Goal: Check status

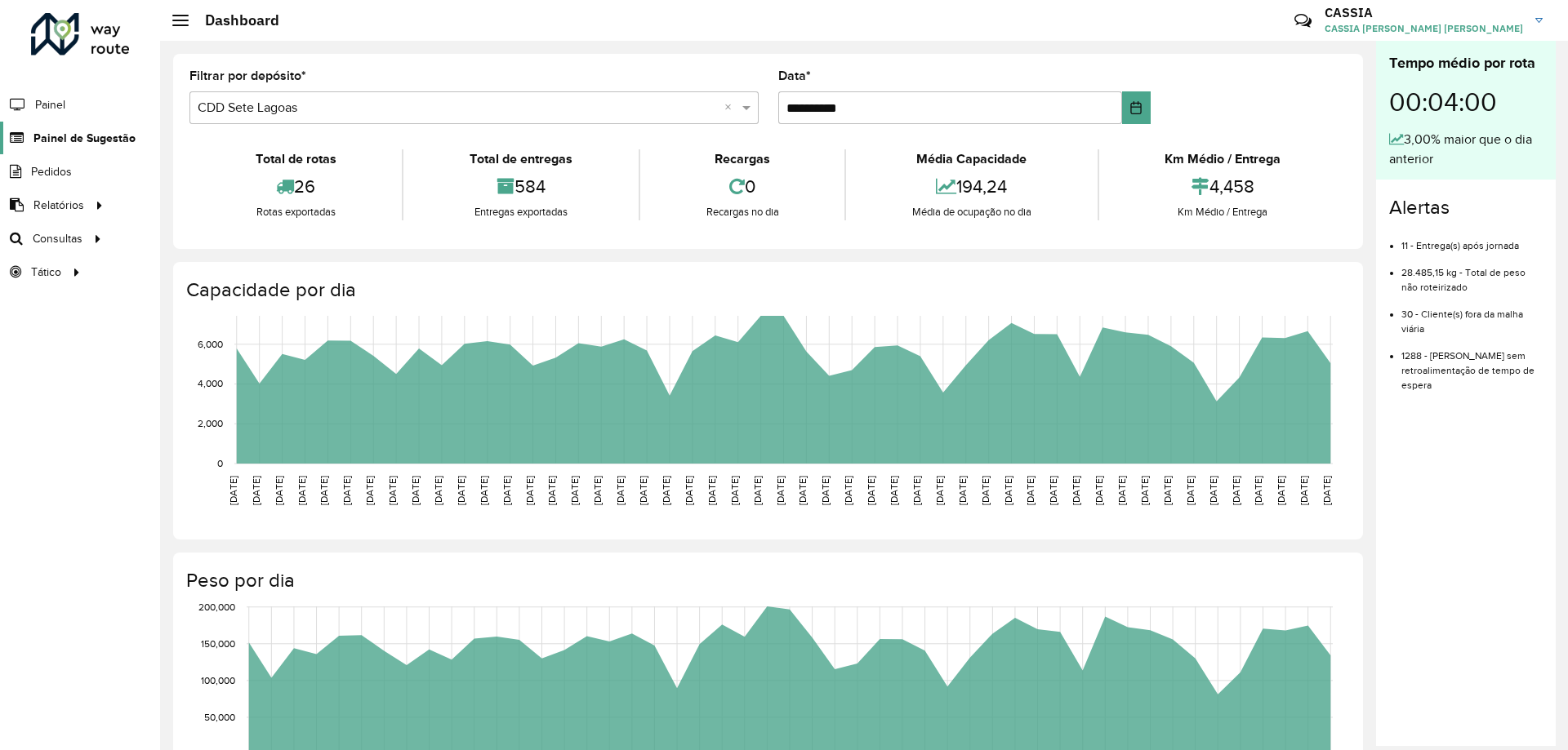
click at [94, 147] on link "Painel de Sugestão" at bounding box center [68, 138] width 136 height 33
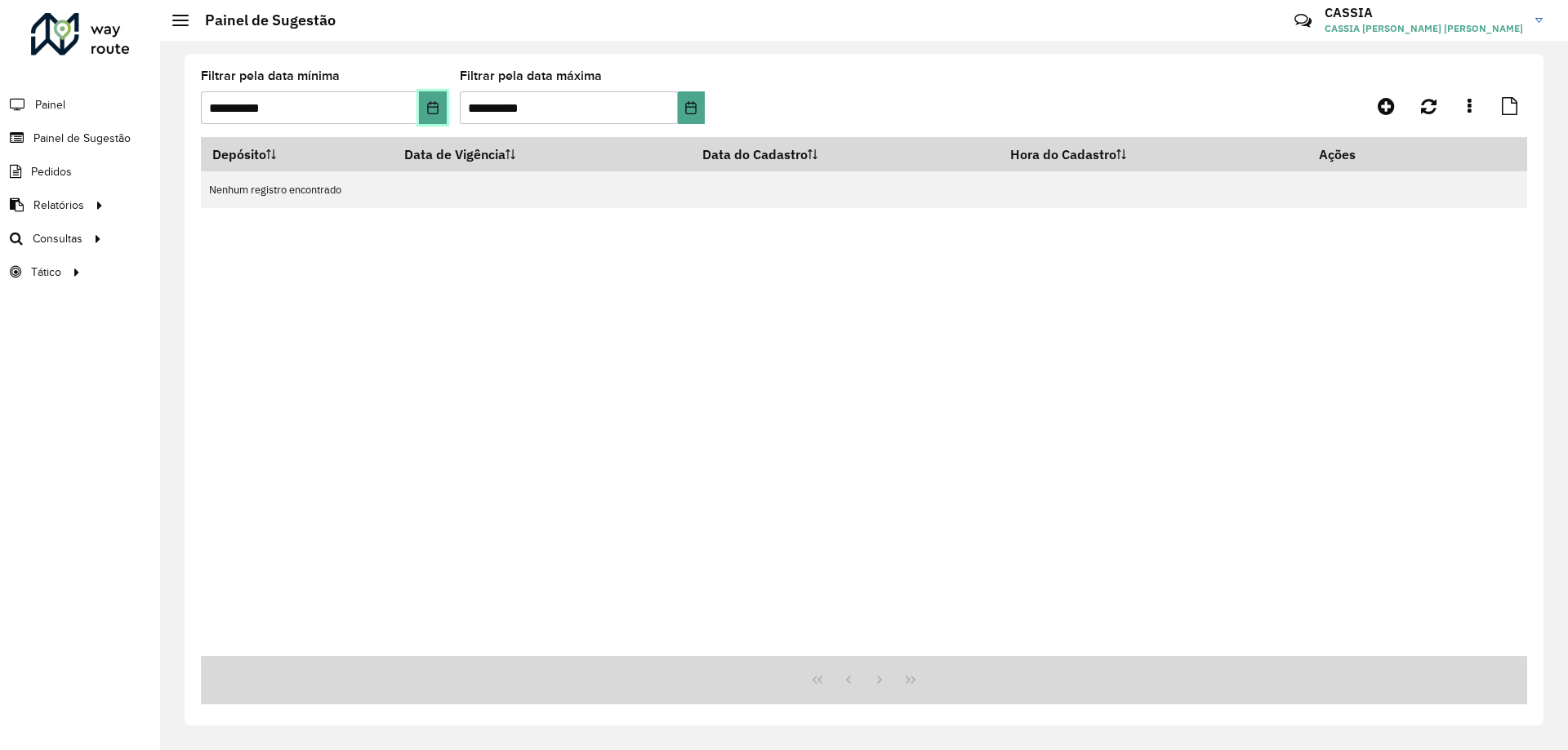
click at [433, 100] on button "Choose Date" at bounding box center [432, 108] width 27 height 33
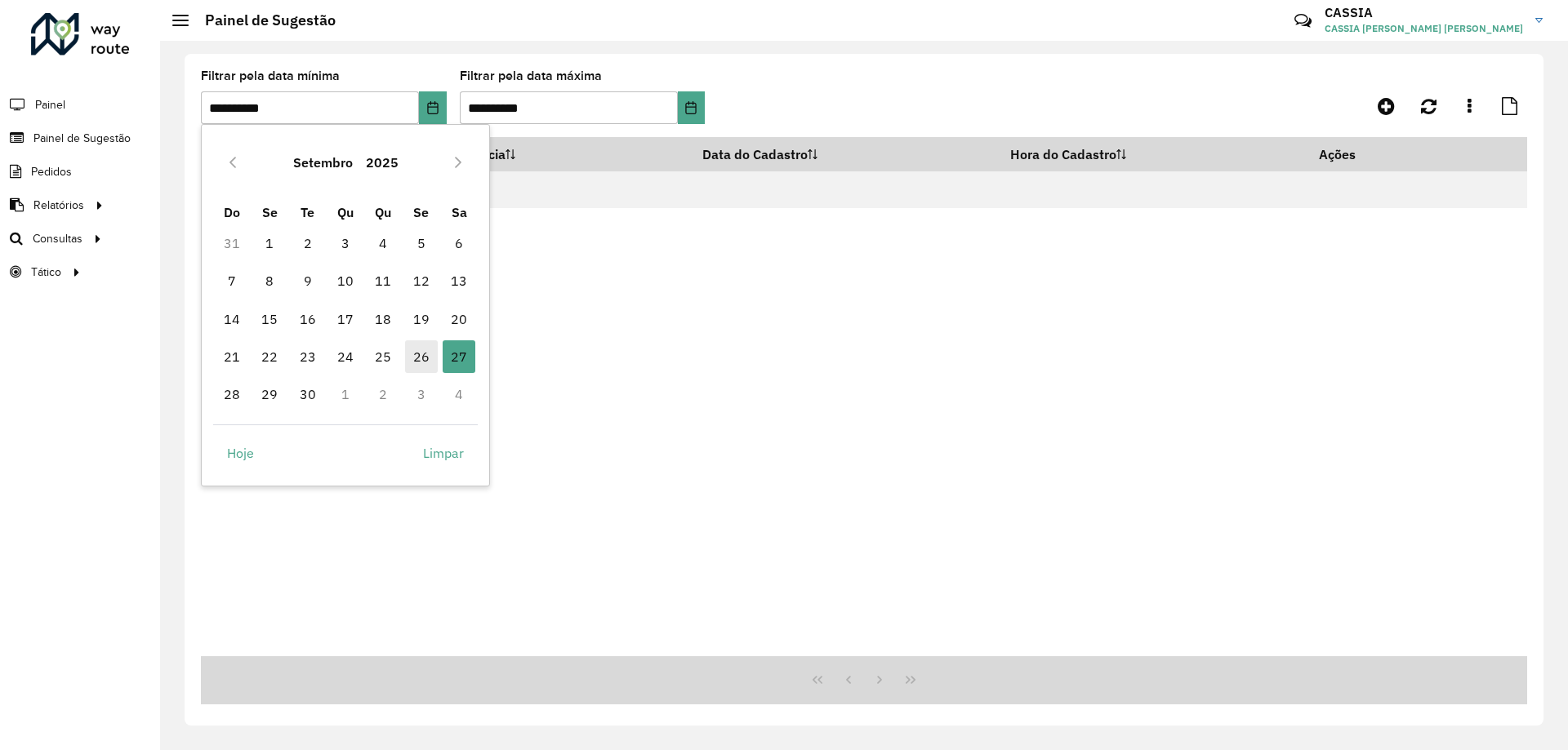
click at [422, 355] on span "26" at bounding box center [421, 356] width 33 height 33
type input "**********"
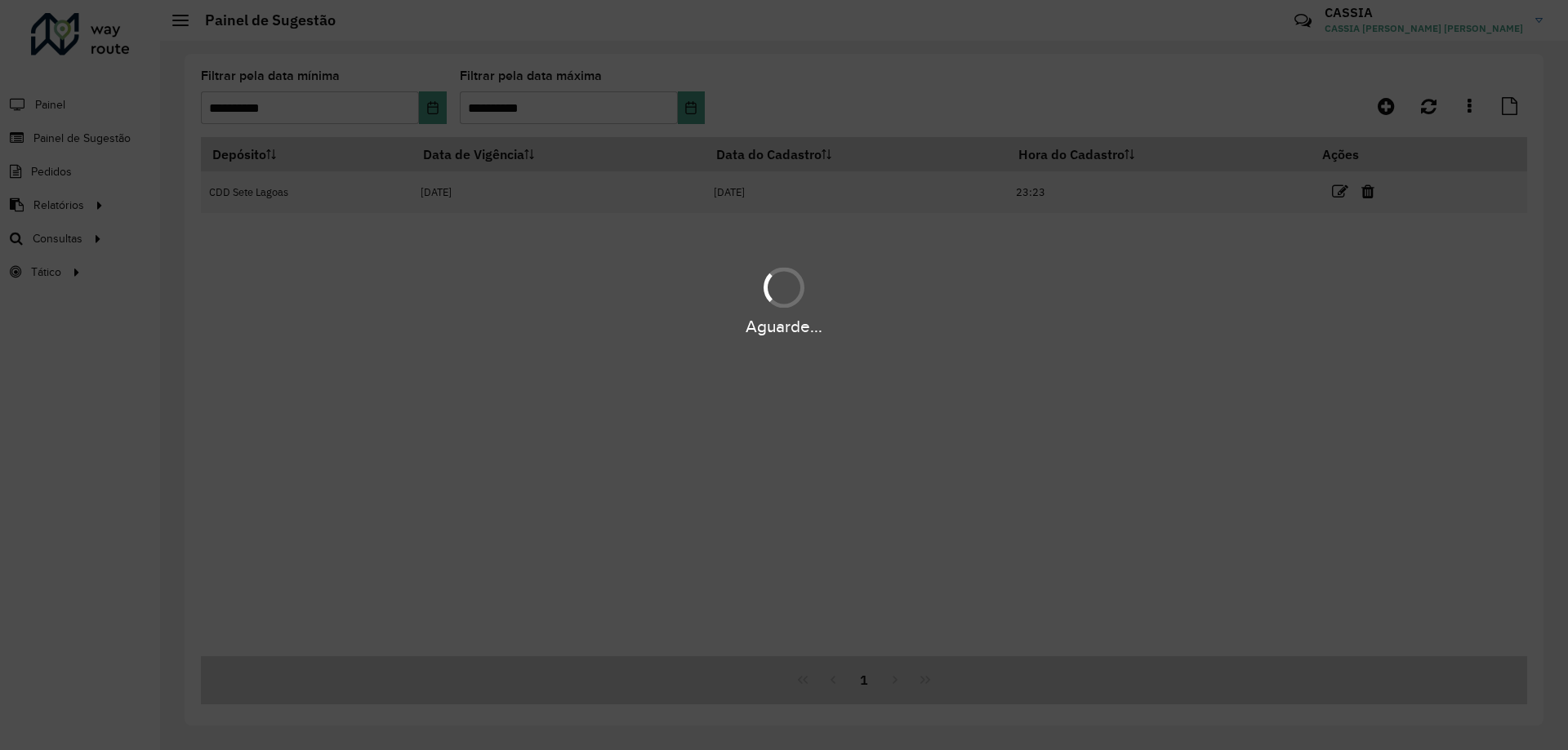
click at [700, 101] on div "Aguarde..." at bounding box center [784, 375] width 1568 height 750
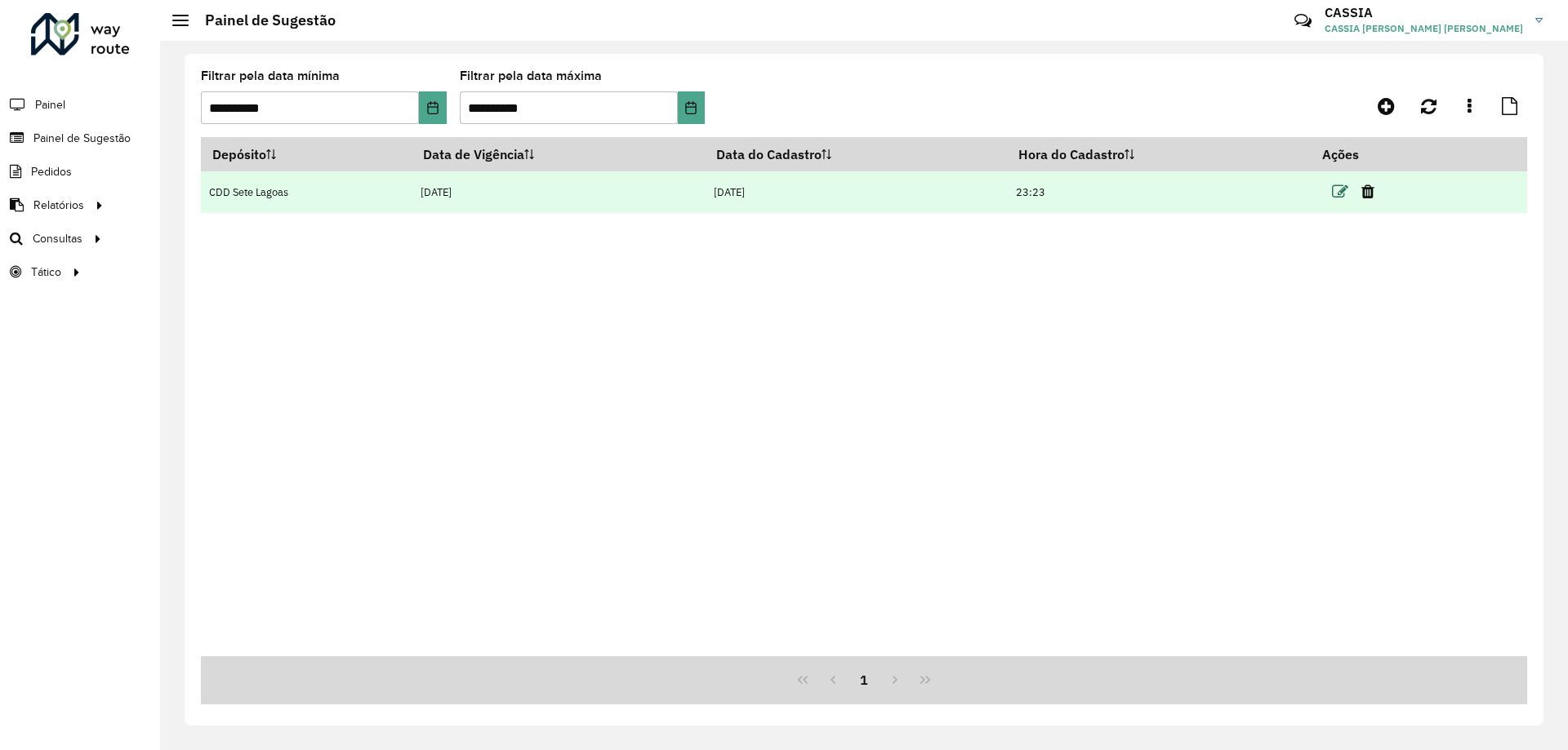
click at [1345, 196] on icon at bounding box center [1340, 191] width 16 height 16
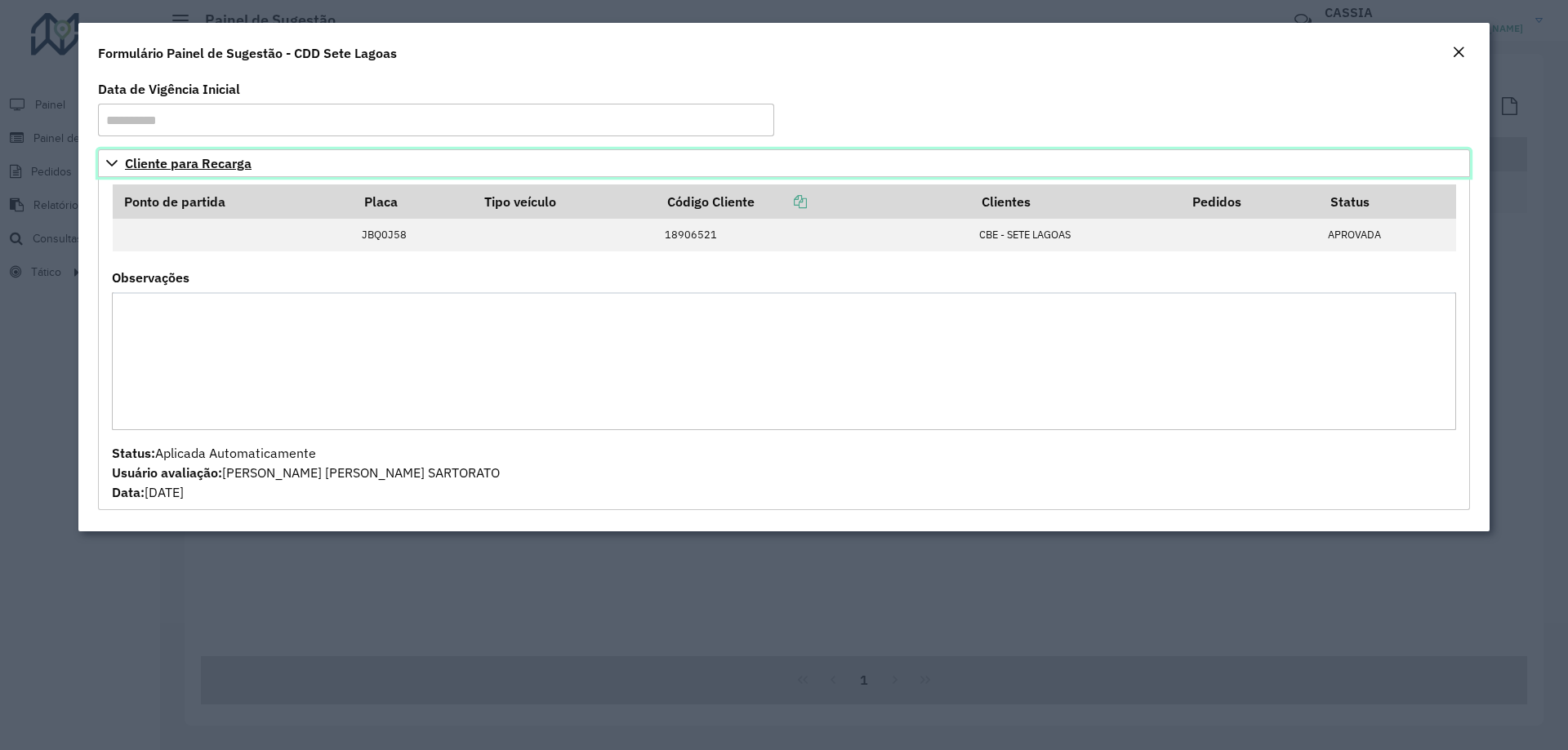
click at [106, 157] on icon at bounding box center [112, 163] width 13 height 13
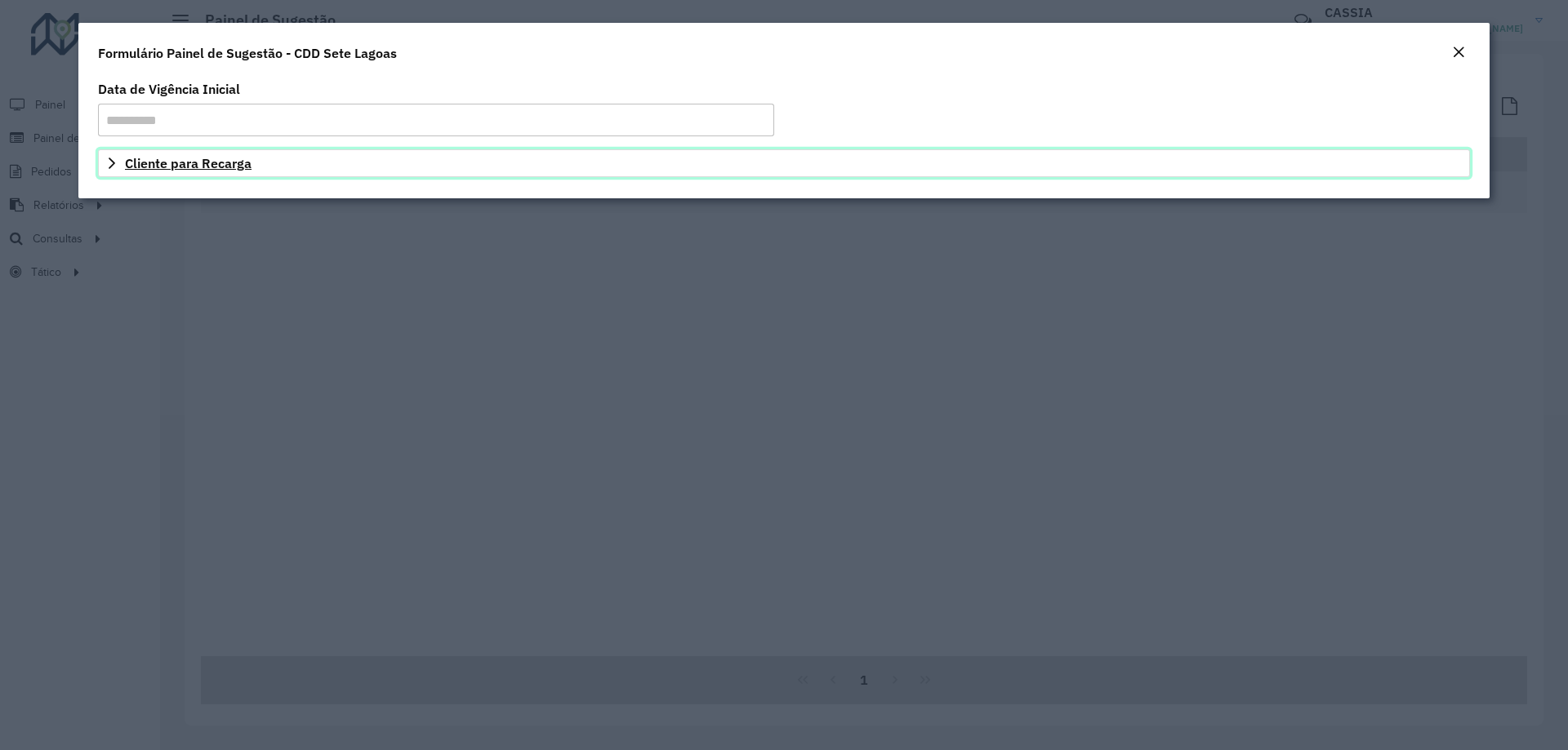
click at [106, 157] on icon at bounding box center [112, 163] width 13 height 13
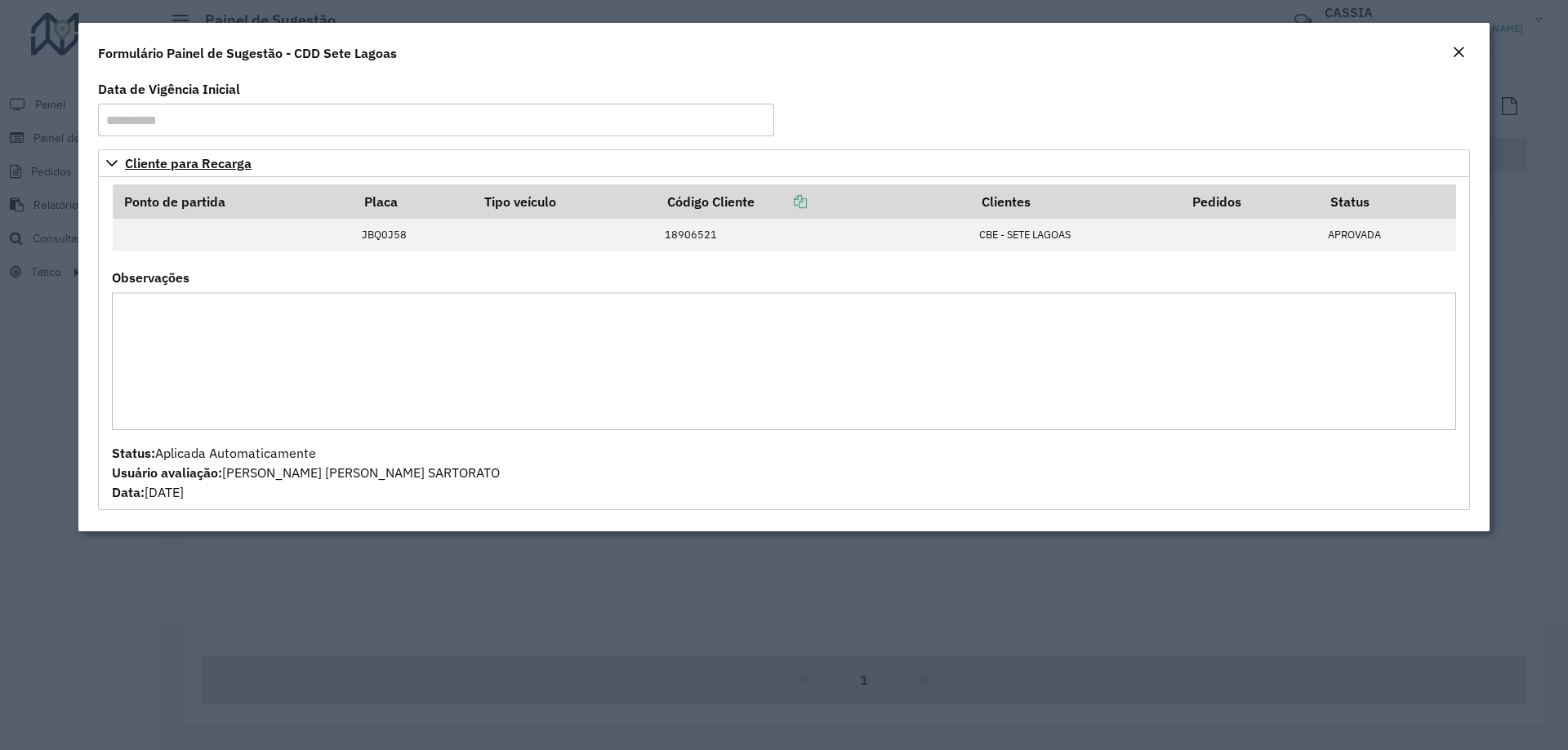
click at [1464, 59] on div "Close" at bounding box center [1458, 53] width 13 height 20
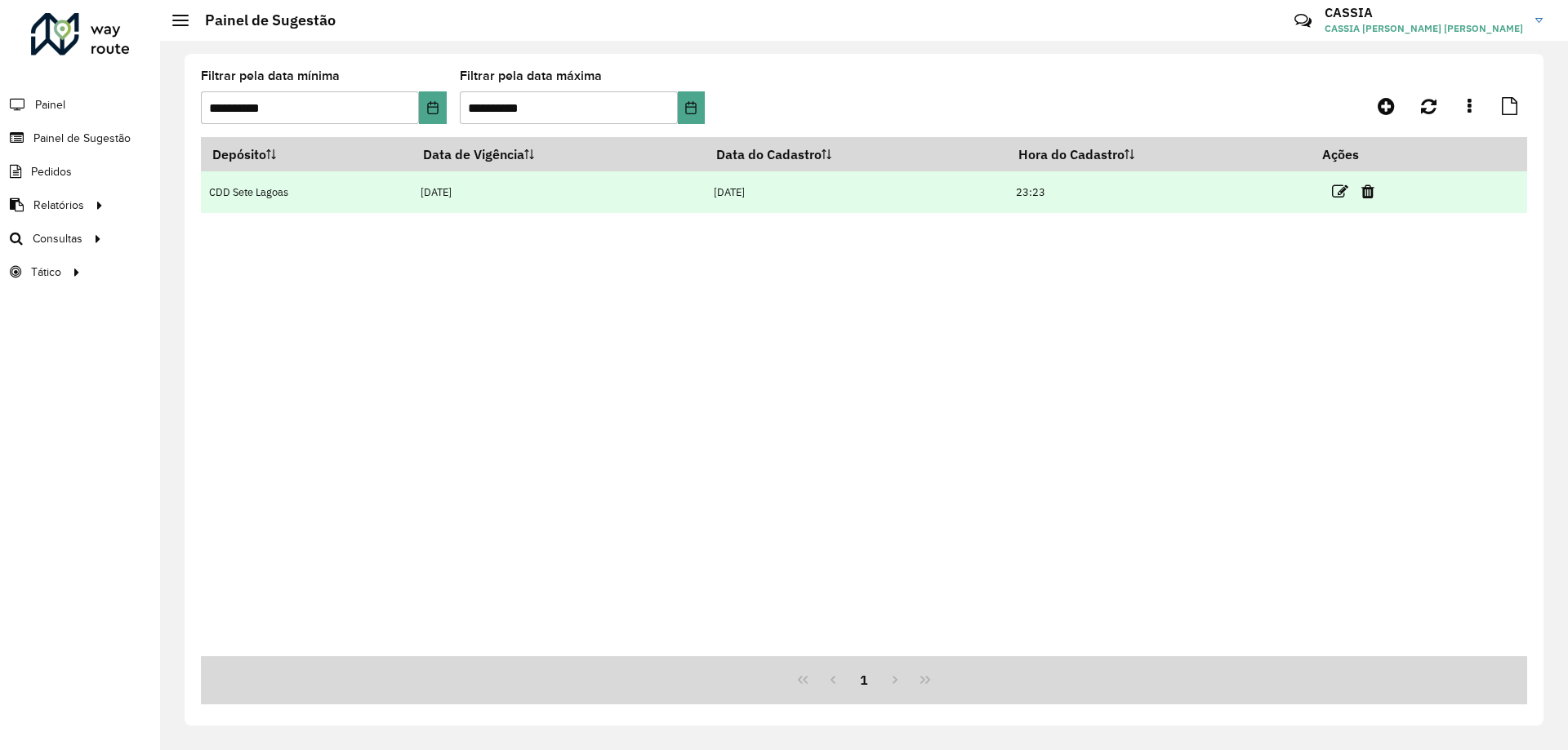
click at [1114, 195] on td "23:23" at bounding box center [1159, 192] width 304 height 42
click at [1343, 191] on icon at bounding box center [1340, 191] width 16 height 16
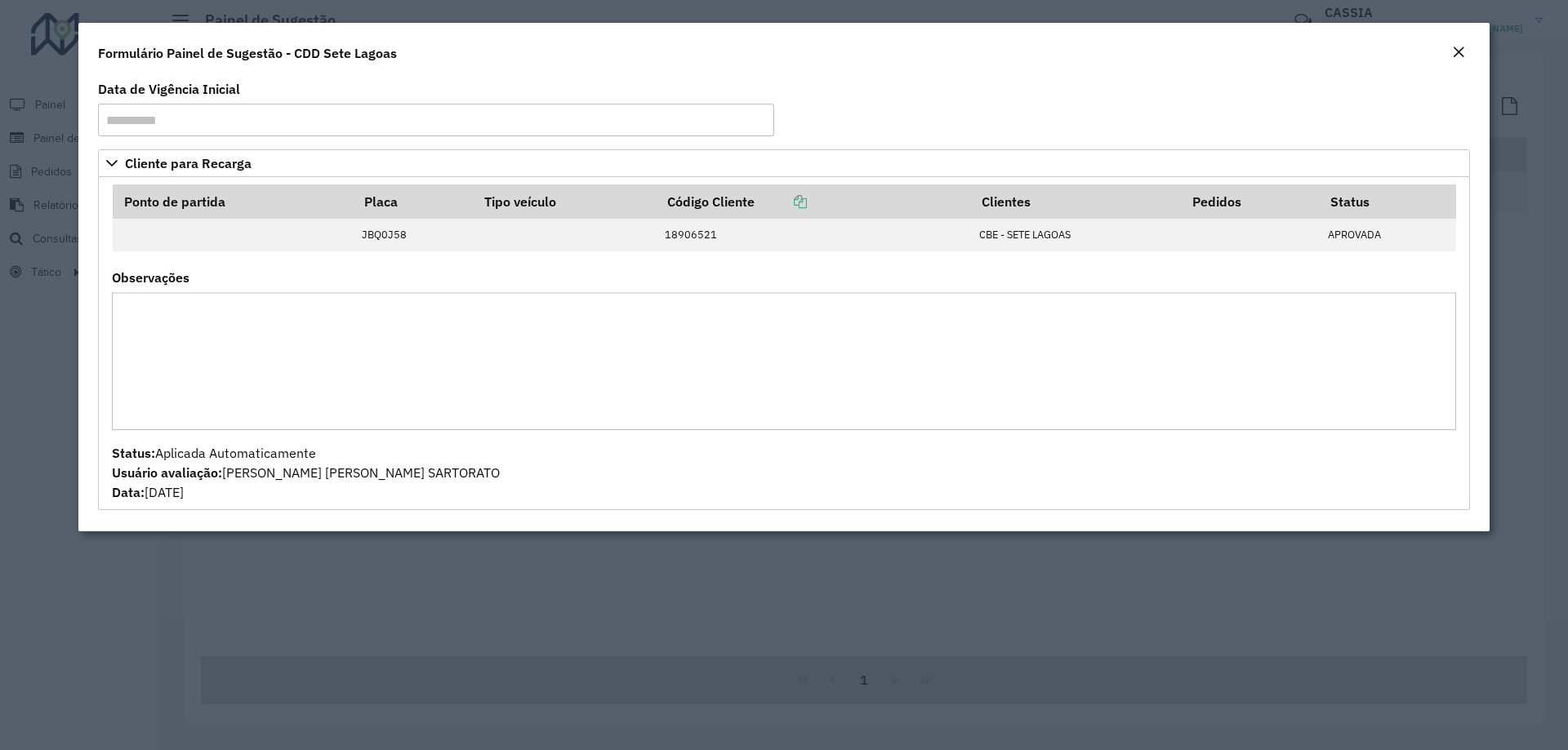
click at [1453, 55] on em "Close" at bounding box center [1458, 52] width 13 height 13
